Goal: Task Accomplishment & Management: Complete application form

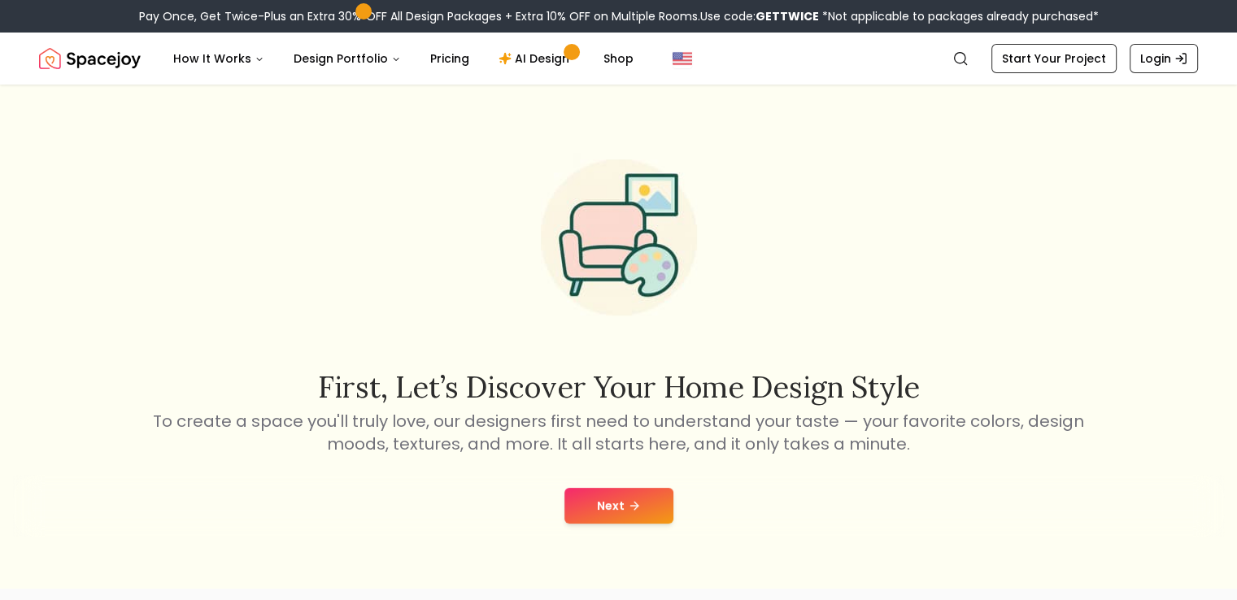
click at [621, 504] on button "Next" at bounding box center [618, 506] width 109 height 36
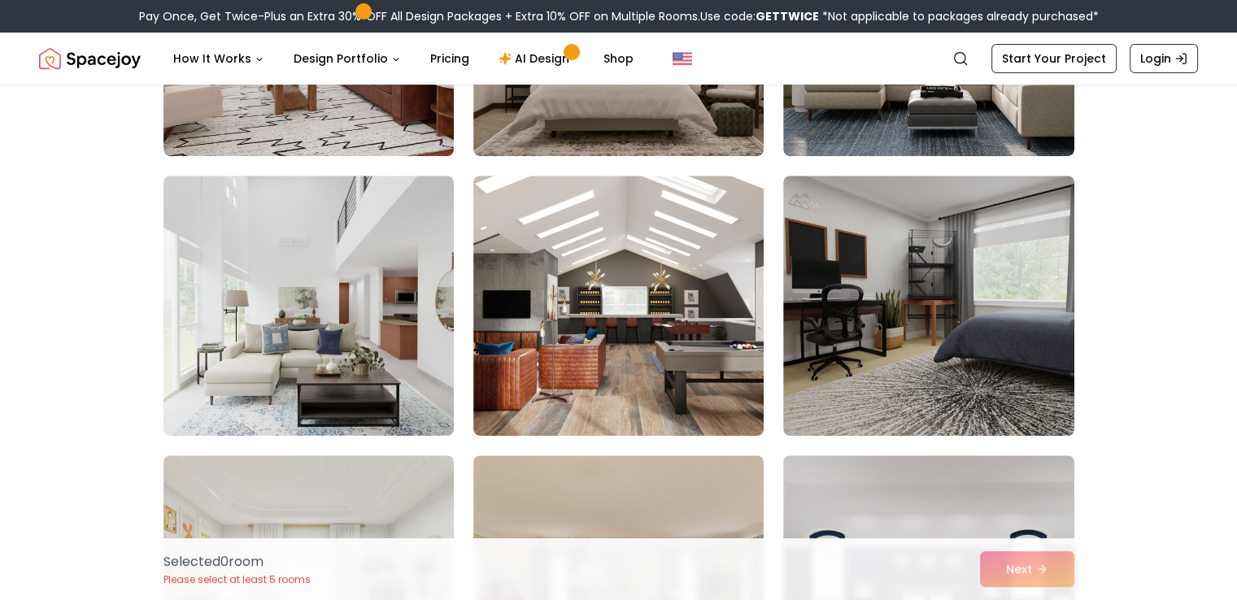
scroll to position [607, 0]
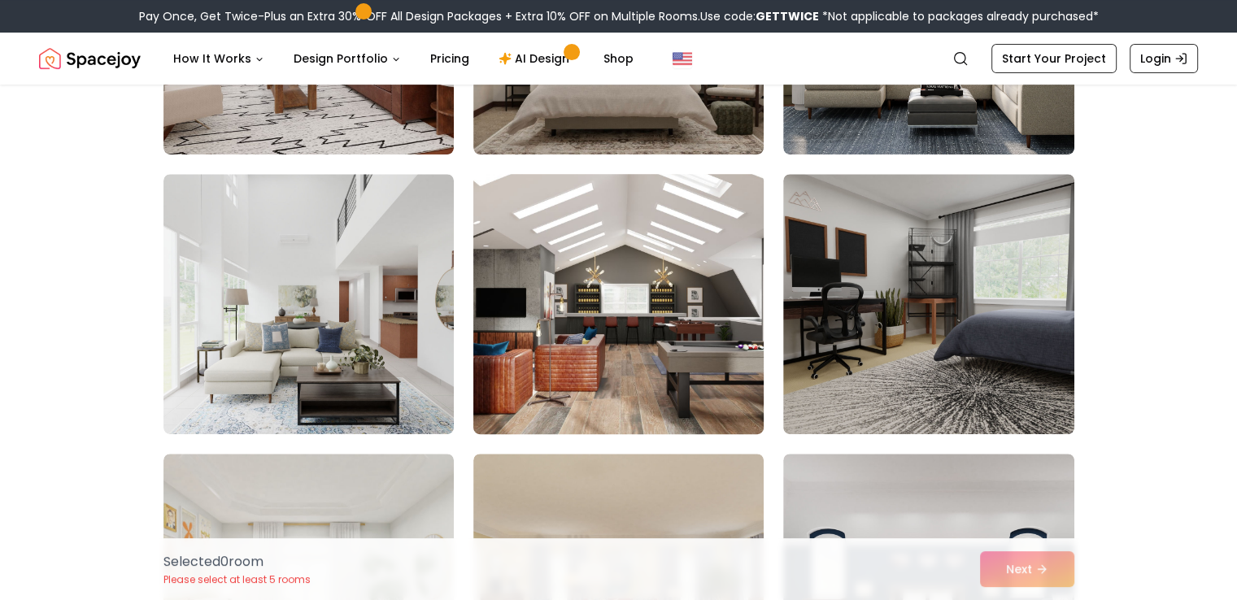
click at [595, 393] on img at bounding box center [618, 304] width 305 height 273
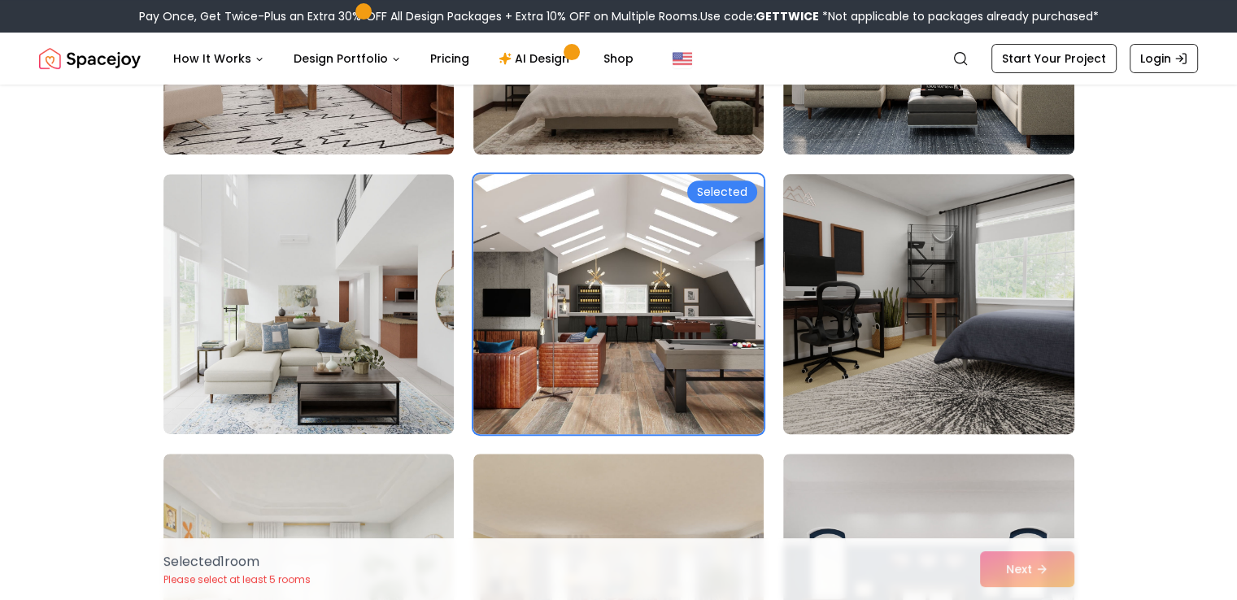
click at [929, 417] on img at bounding box center [928, 304] width 305 height 273
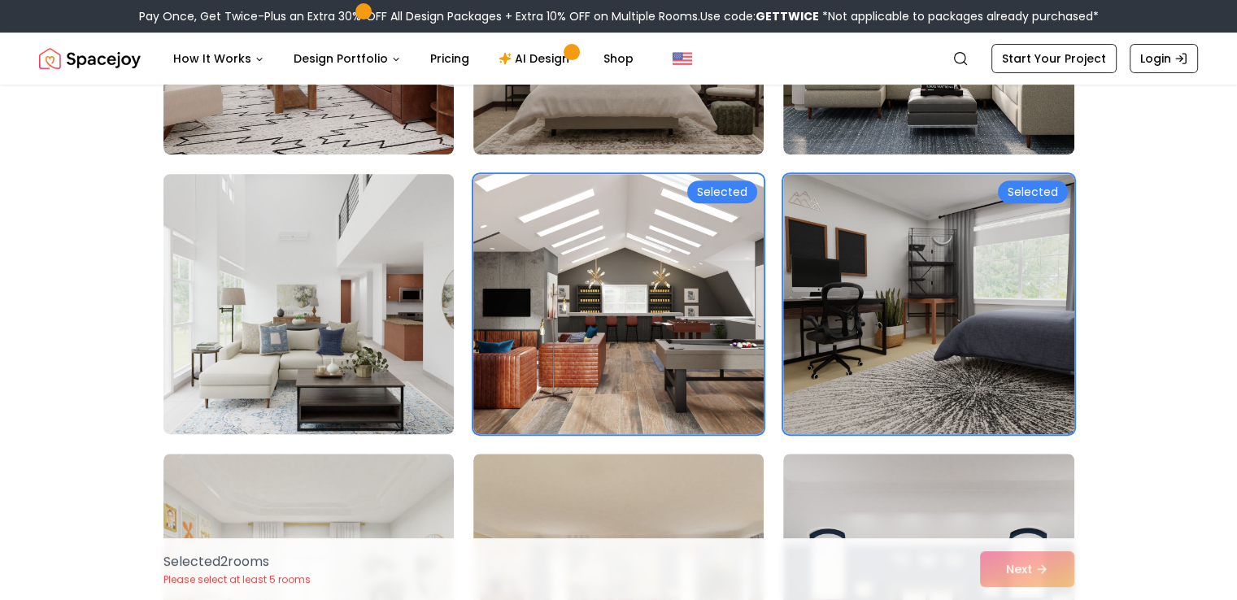
click at [368, 337] on img at bounding box center [308, 304] width 305 height 273
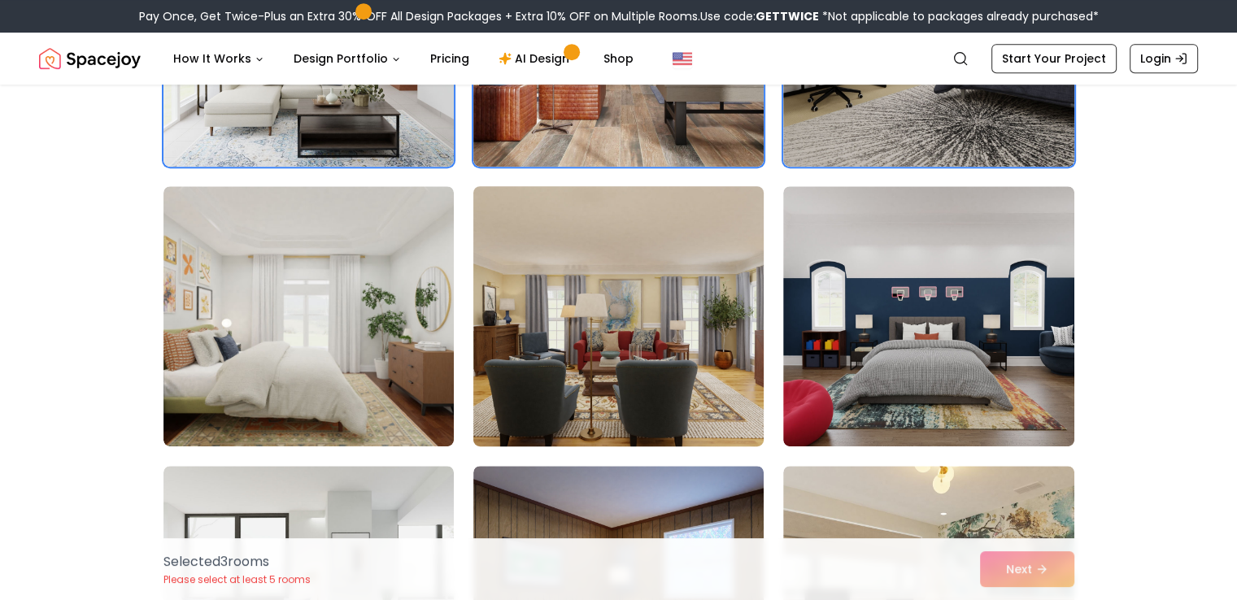
scroll to position [873, 0]
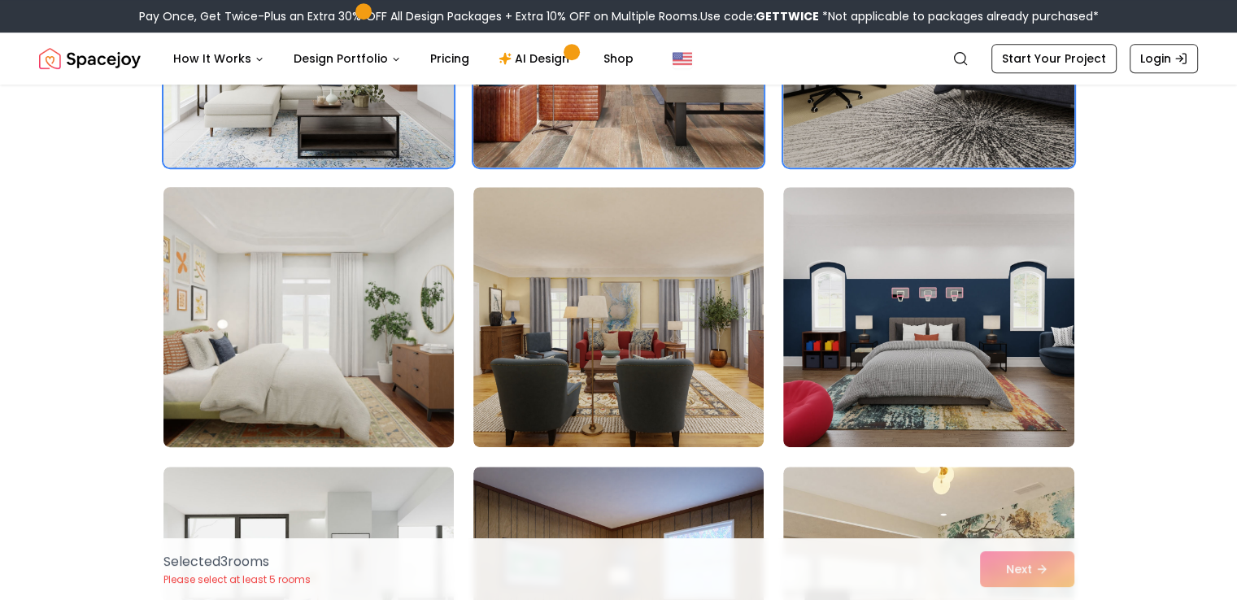
click at [307, 345] on img at bounding box center [308, 317] width 305 height 273
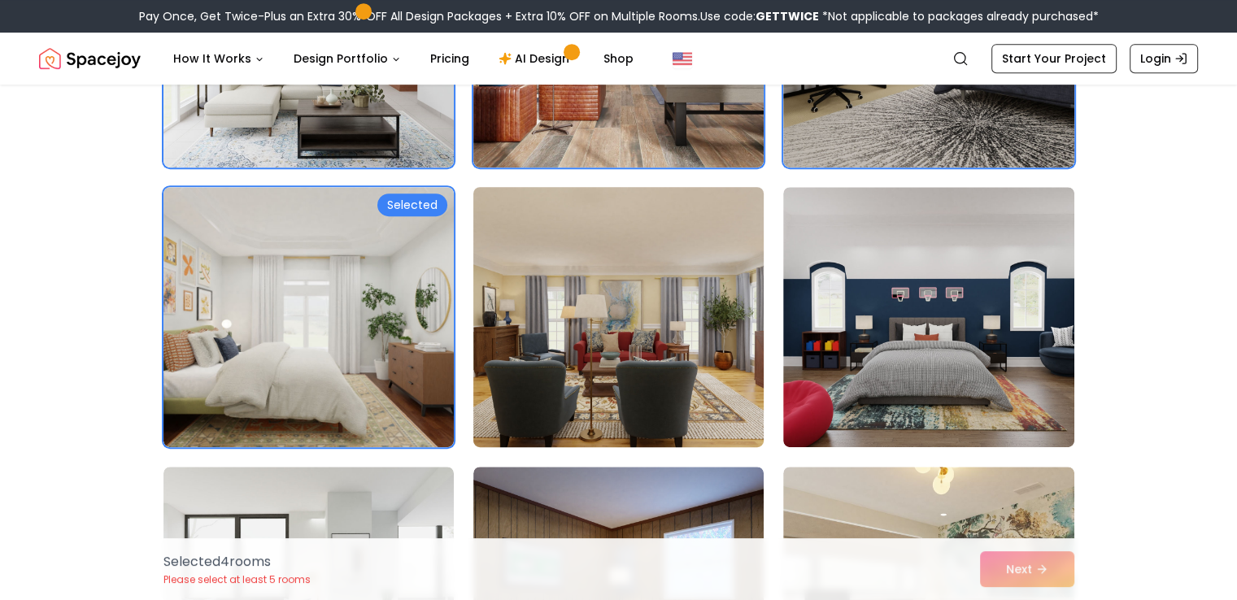
click at [503, 360] on img at bounding box center [618, 317] width 305 height 273
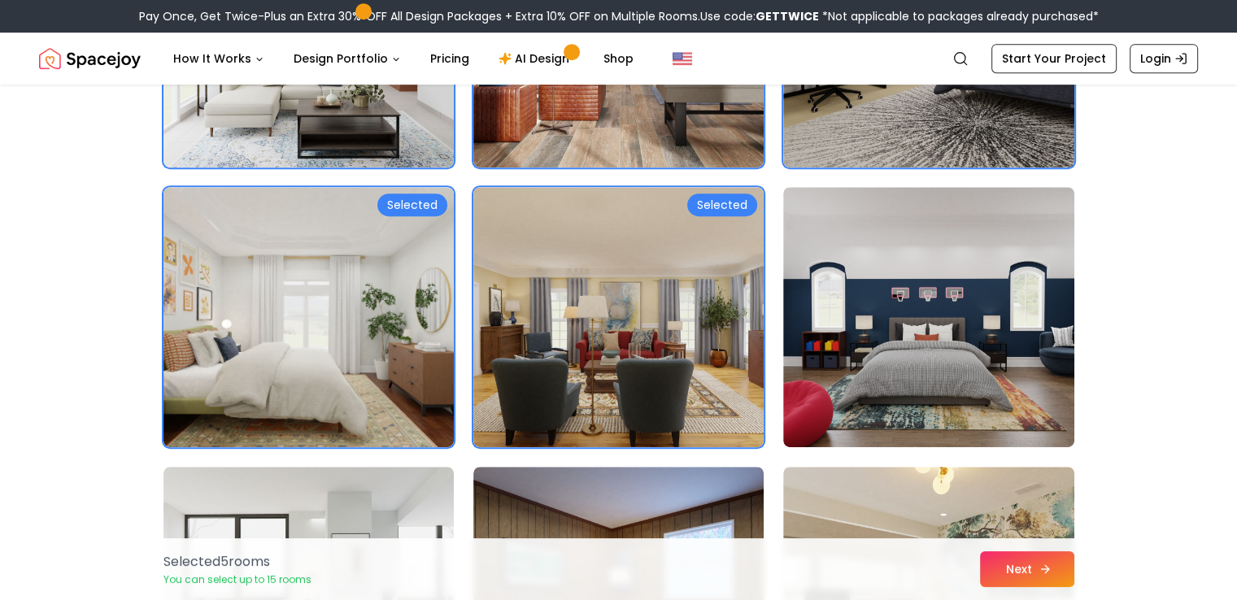
click at [1018, 570] on button "Next" at bounding box center [1027, 569] width 94 height 36
